Goal: Navigation & Orientation: Find specific page/section

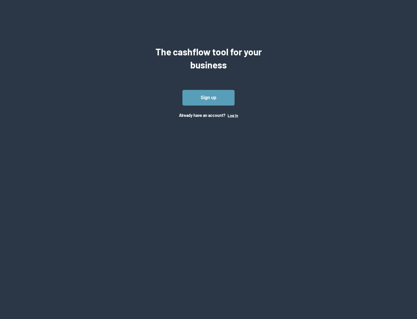
click at [233, 115] on button "Log In" at bounding box center [233, 115] width 10 height 5
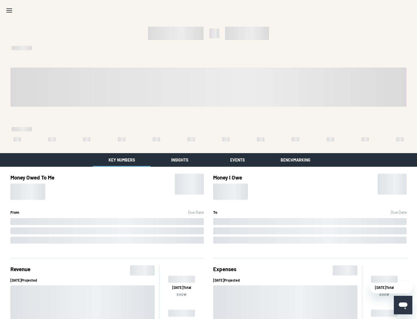
scroll to position [1, 0]
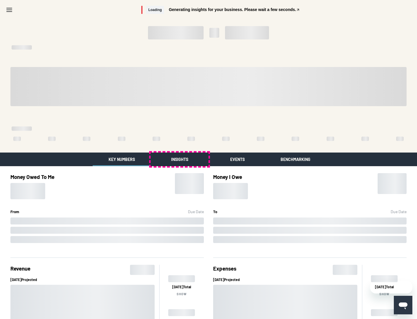
click at [180, 159] on button "Insights" at bounding box center [180, 159] width 58 height 14
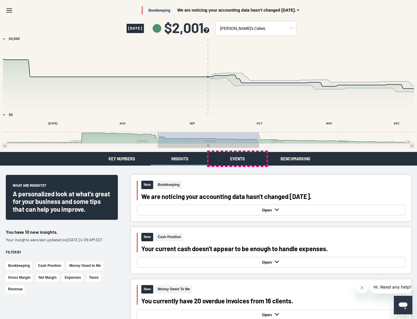
click at [237, 158] on button "Events" at bounding box center [237, 159] width 58 height 14
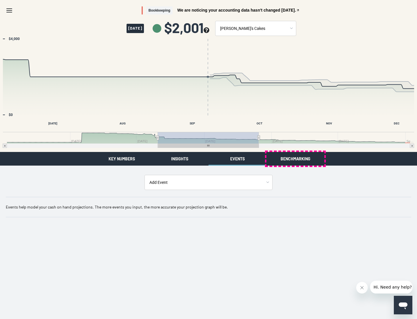
click at [295, 158] on button "Benchmarking" at bounding box center [295, 159] width 58 height 14
